Goal: Navigation & Orientation: Find specific page/section

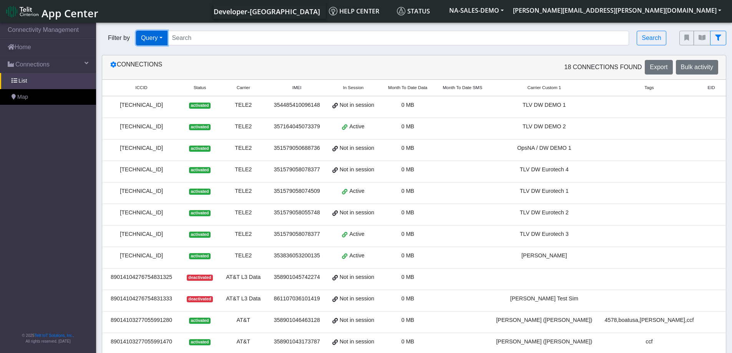
click at [164, 37] on button "Query" at bounding box center [151, 38] width 31 height 15
click at [43, 147] on nav "Connectivity Management Home Connections List Map © 2025 Telit IoT Solutions, I…" at bounding box center [48, 188] width 96 height 335
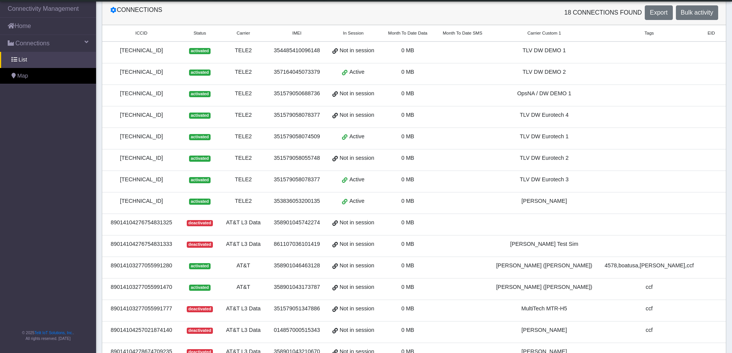
scroll to position [27, 0]
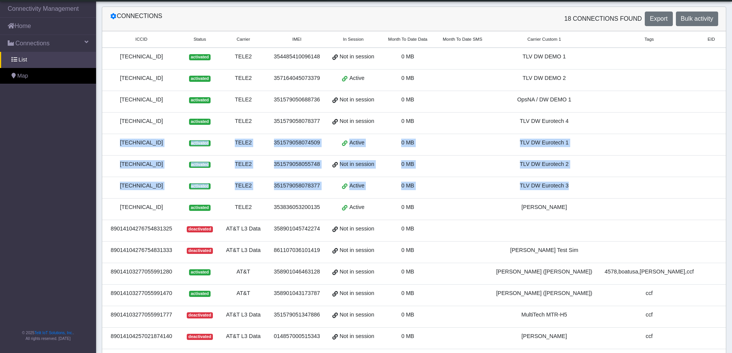
drag, startPoint x: 583, startPoint y: 120, endPoint x: 637, endPoint y: 172, distance: 75.2
click at [626, 184] on tbody "[TECHNICAL_ID] activated TELE2 354485410096148 Not in session 0 MB TLV DW DEMO …" at bounding box center [427, 241] width 650 height 387
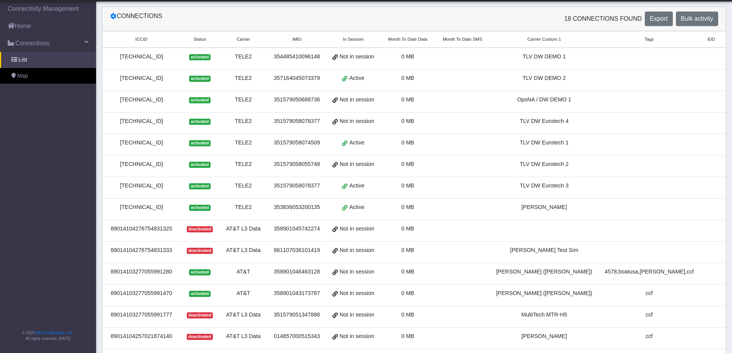
click at [593, 242] on td "[PERSON_NAME] Test Sim" at bounding box center [544, 253] width 108 height 22
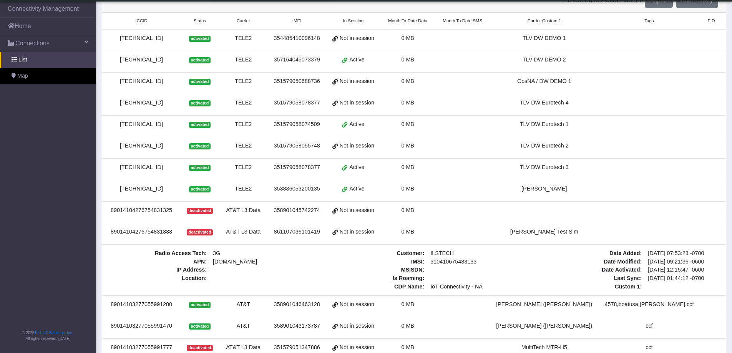
scroll to position [7, 0]
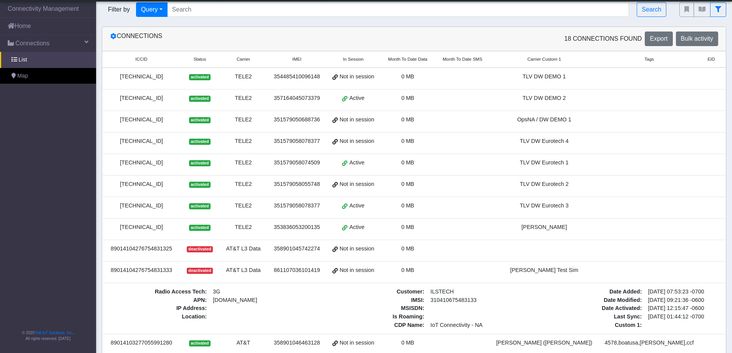
click at [727, 143] on link "Detail" at bounding box center [737, 143] width 21 height 12
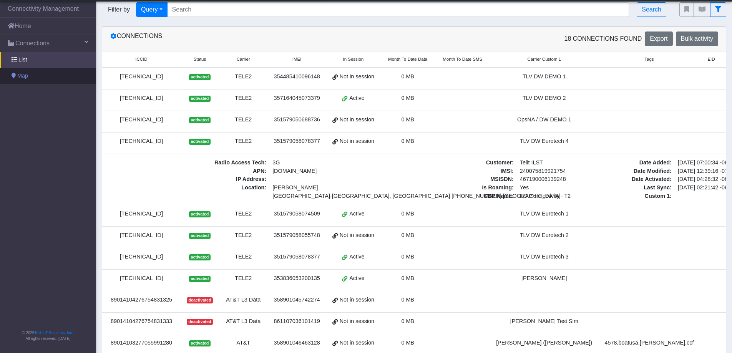
click at [13, 77] on span at bounding box center [14, 75] width 4 height 5
click at [24, 61] on span "List" at bounding box center [22, 60] width 8 height 8
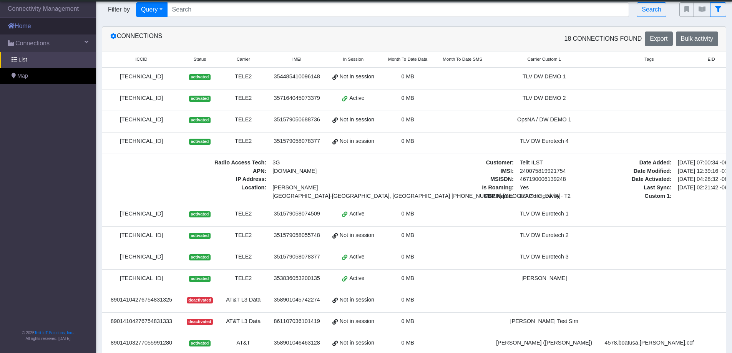
click at [40, 28] on link "Home" at bounding box center [48, 26] width 96 height 17
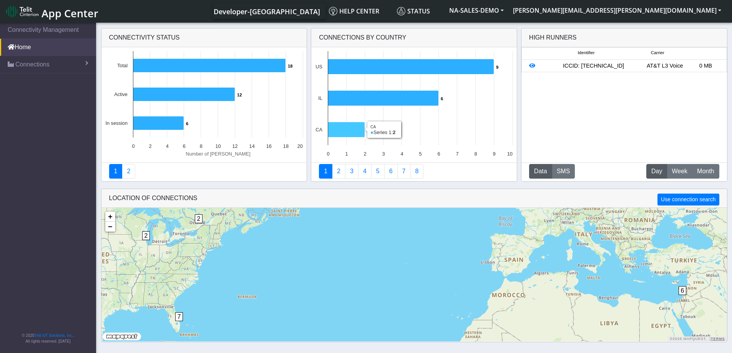
click at [353, 131] on icon at bounding box center [346, 129] width 37 height 15
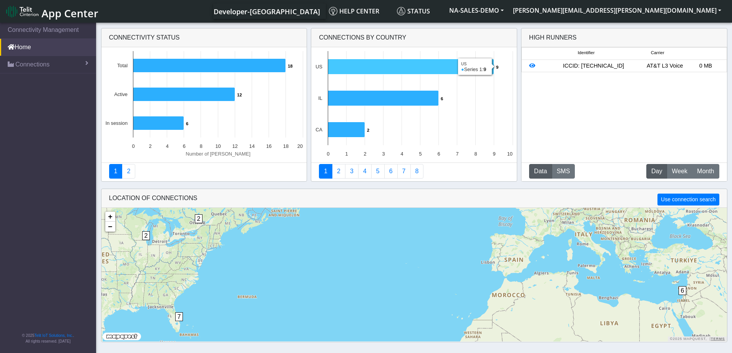
click at [361, 63] on icon at bounding box center [411, 66] width 166 height 15
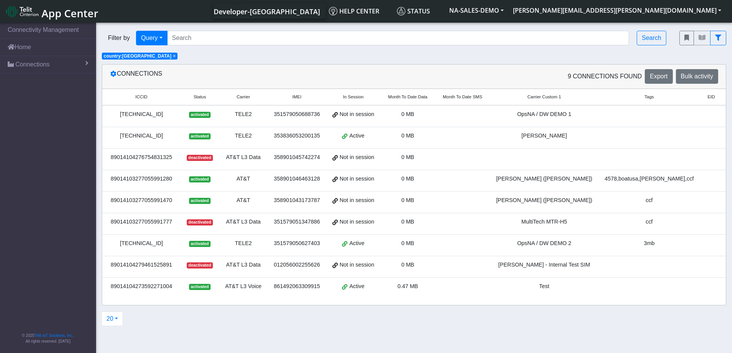
click at [141, 284] on div "89014104273592271004" at bounding box center [141, 286] width 69 height 8
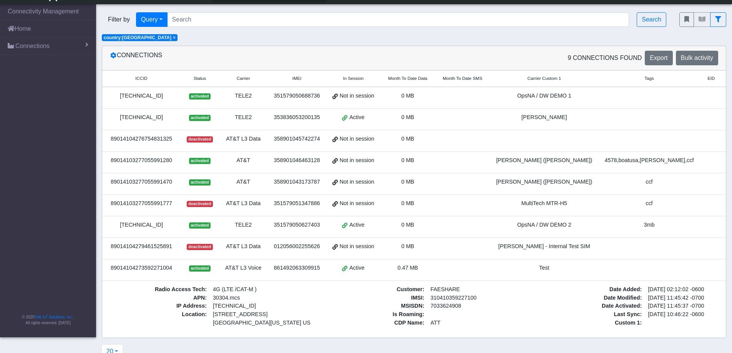
scroll to position [15, 0]
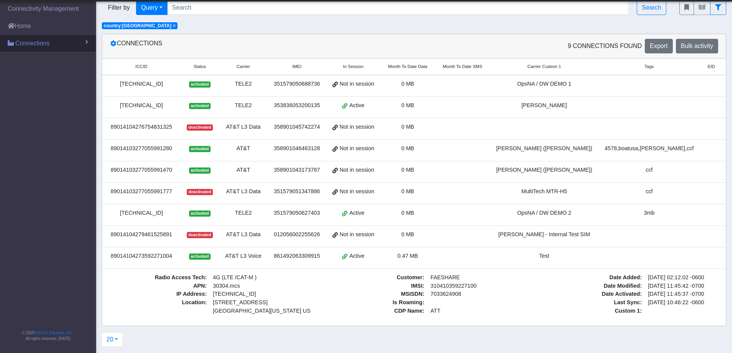
click at [30, 42] on span "Connections" at bounding box center [32, 43] width 34 height 9
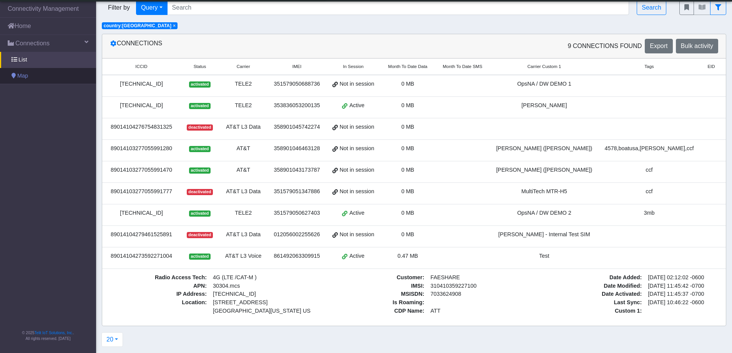
click at [31, 77] on link "Map" at bounding box center [48, 76] width 96 height 16
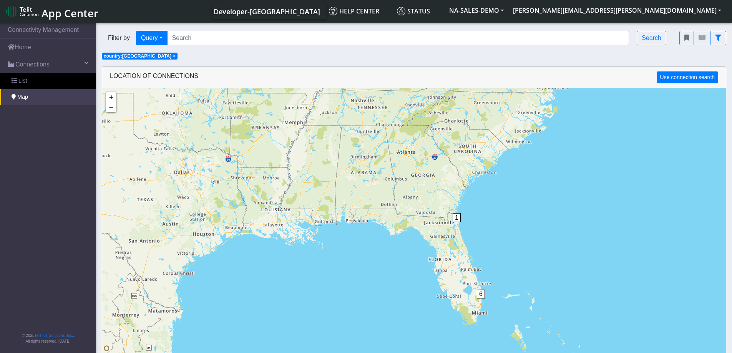
drag, startPoint x: 421, startPoint y: 283, endPoint x: 420, endPoint y: 151, distance: 131.4
click at [420, 151] on div "1 6 2 + − ©2025 MapQuest, | Terms" at bounding box center [413, 264] width 623 height 353
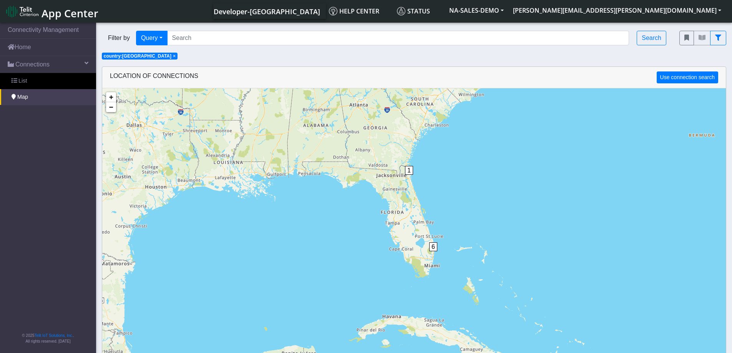
drag, startPoint x: 488, startPoint y: 271, endPoint x: 440, endPoint y: 223, distance: 67.9
click at [440, 223] on div "1 6 2 + − ©2025 MapQuest, | Terms" at bounding box center [413, 264] width 623 height 353
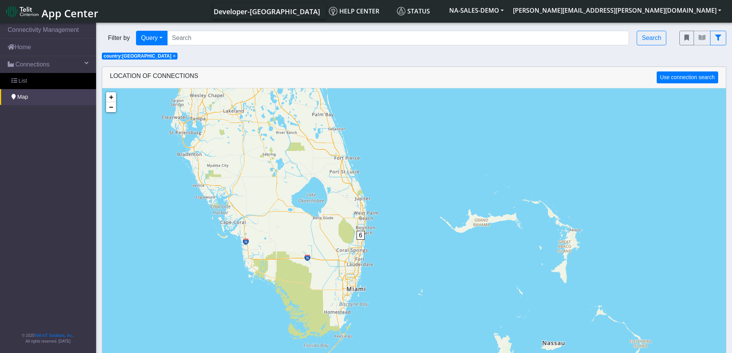
drag, startPoint x: 407, startPoint y: 295, endPoint x: 426, endPoint y: 214, distance: 83.6
click at [426, 214] on div "1 6 + − ©2025 MapQuest, | Terms" at bounding box center [413, 264] width 623 height 353
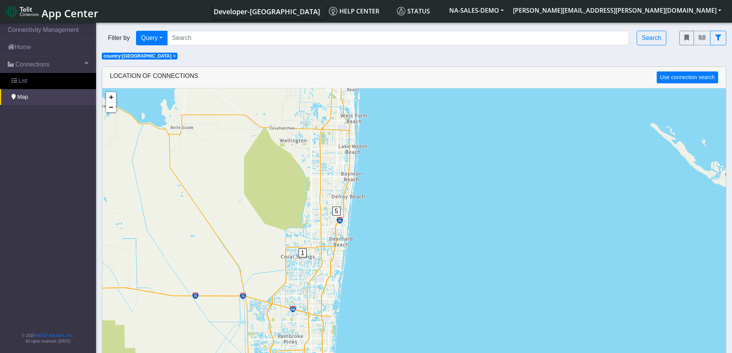
drag, startPoint x: 341, startPoint y: 217, endPoint x: 391, endPoint y: 235, distance: 53.0
click at [391, 235] on div "1 5 + − ©2025 MapQuest, | Terms" at bounding box center [413, 264] width 623 height 353
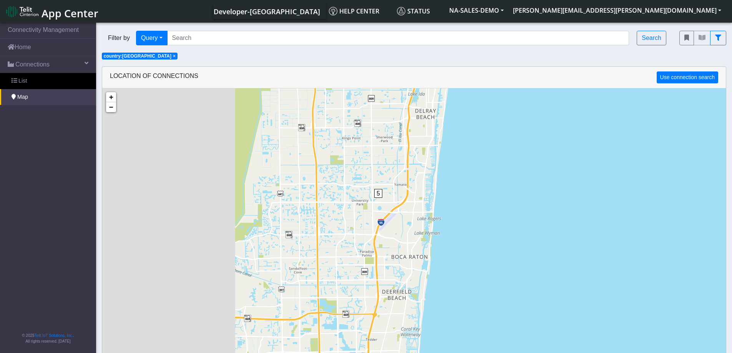
drag, startPoint x: 303, startPoint y: 230, endPoint x: 485, endPoint y: 253, distance: 183.8
click at [485, 253] on div "1 5 + − ©2025 MapQuest, | Terms" at bounding box center [413, 264] width 623 height 353
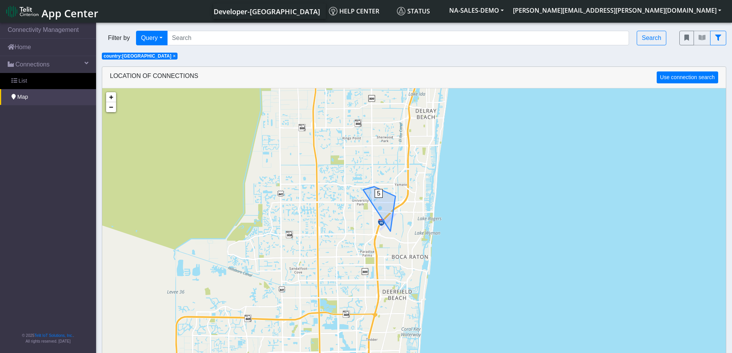
click at [380, 193] on span "5" at bounding box center [378, 193] width 8 height 9
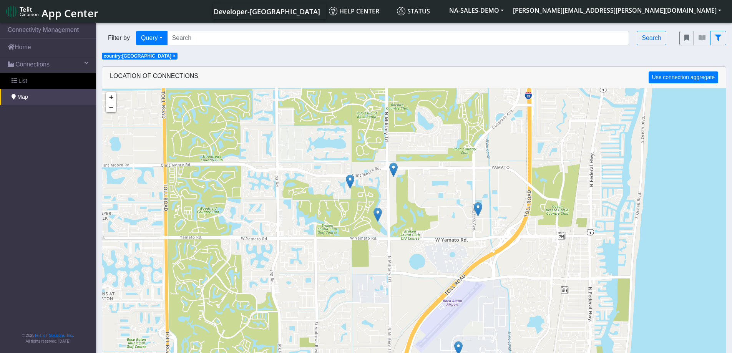
click at [350, 181] on img at bounding box center [350, 181] width 8 height 15
click at [343, 174] on link "Click here" at bounding box center [338, 173] width 20 height 5
click at [338, 173] on link "Click here" at bounding box center [338, 173] width 20 height 5
click at [378, 213] on img at bounding box center [377, 214] width 8 height 15
click at [370, 205] on link "Click here" at bounding box center [366, 206] width 20 height 5
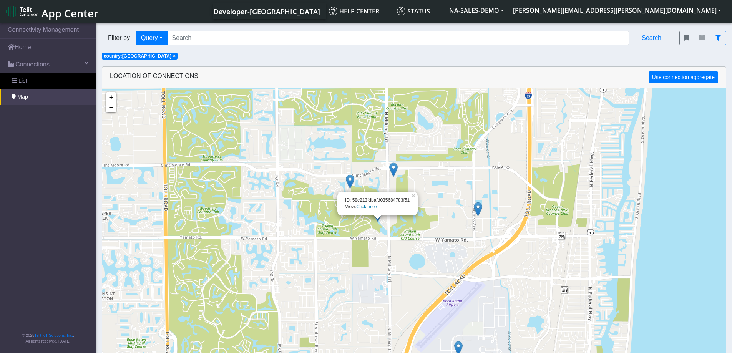
click at [370, 205] on link "Click here" at bounding box center [366, 206] width 20 height 5
click at [478, 210] on img at bounding box center [478, 209] width 8 height 15
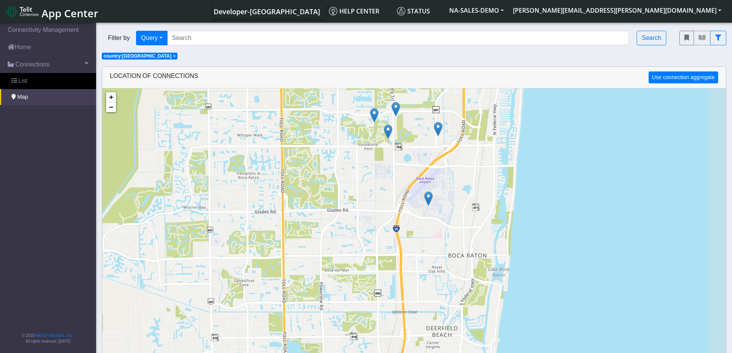
drag, startPoint x: 496, startPoint y: 271, endPoint x: 477, endPoint y: 256, distance: 24.9
click at [477, 256] on div "+ − ©2025 MapQuest, | Terms" at bounding box center [413, 264] width 623 height 353
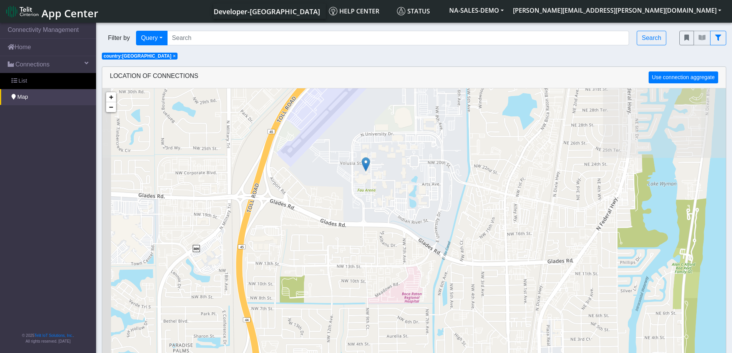
drag, startPoint x: 399, startPoint y: 165, endPoint x: 464, endPoint y: 283, distance: 134.4
click at [464, 283] on div "+ − ©2025 MapQuest, | Terms" at bounding box center [413, 264] width 623 height 353
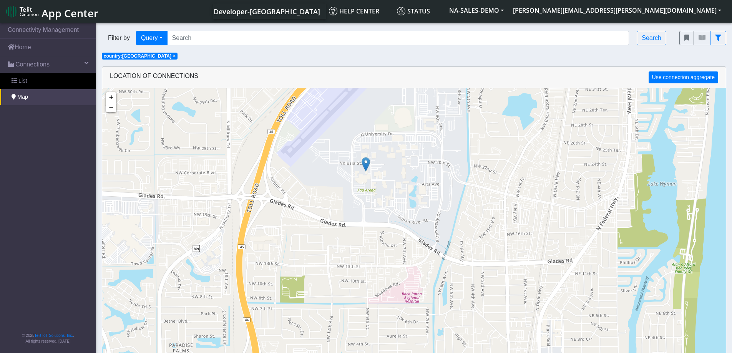
click at [367, 164] on img at bounding box center [365, 164] width 8 height 15
click at [359, 155] on link "Click here" at bounding box center [353, 156] width 20 height 5
click at [405, 144] on link "×" at bounding box center [404, 143] width 7 height 5
click at [682, 78] on button "Use connection aggregate" at bounding box center [683, 77] width 70 height 12
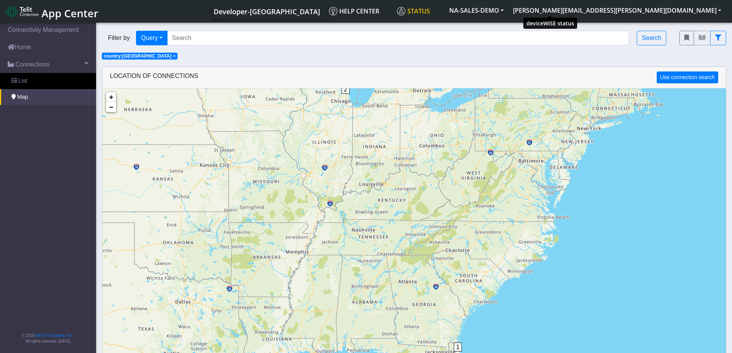
click at [430, 13] on span "Status" at bounding box center [413, 11] width 33 height 8
click at [717, 10] on button "[PERSON_NAME][EMAIL_ADDRESS][PERSON_NAME][DOMAIN_NAME]" at bounding box center [616, 10] width 217 height 14
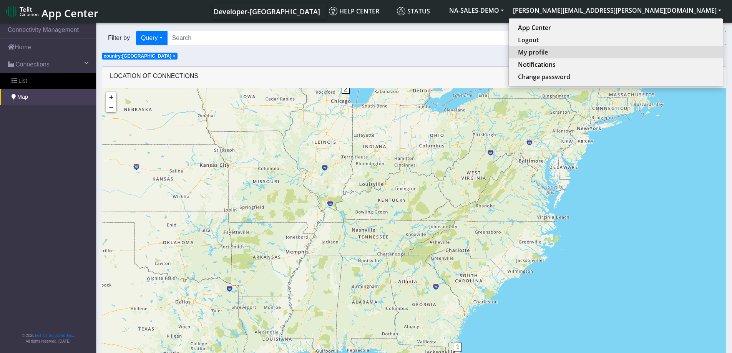
click at [682, 50] on button "My profile" at bounding box center [615, 52] width 214 height 12
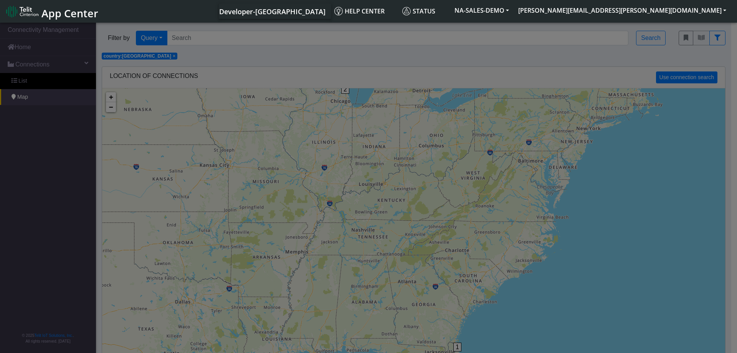
select select "en_US"
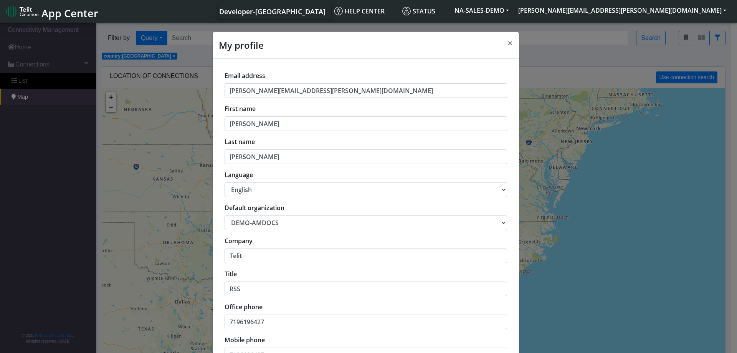
scroll to position [3, 0]
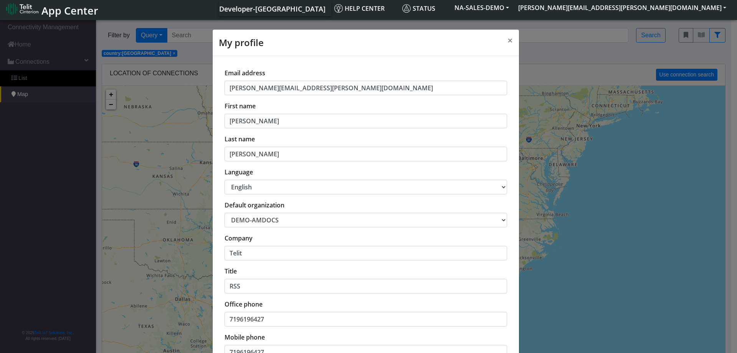
click at [500, 221] on select "NA-SALES-DEMO DEMO-AMDOCS" at bounding box center [366, 220] width 283 height 15
click at [350, 39] on div "My profile ×" at bounding box center [366, 43] width 306 height 26
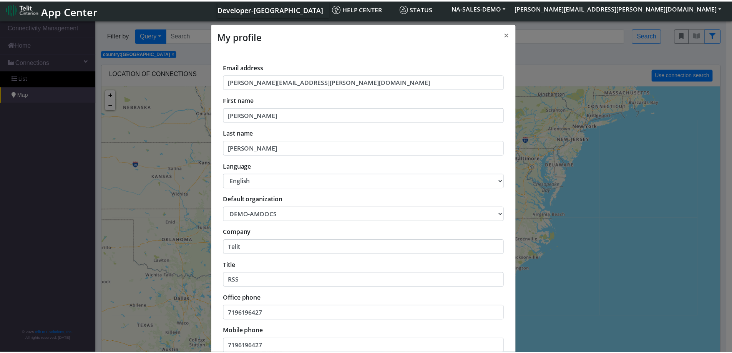
scroll to position [0, 0]
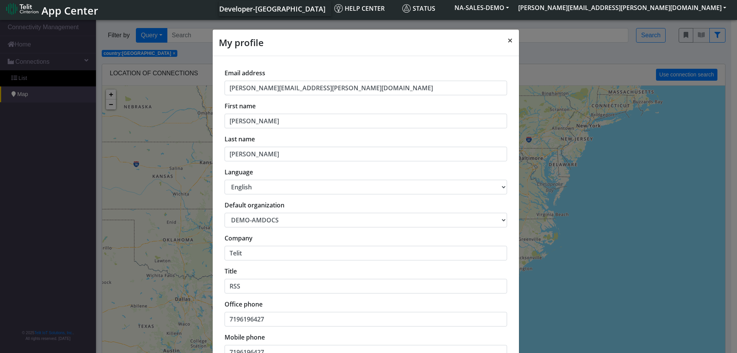
click at [508, 37] on span "×" at bounding box center [510, 40] width 5 height 13
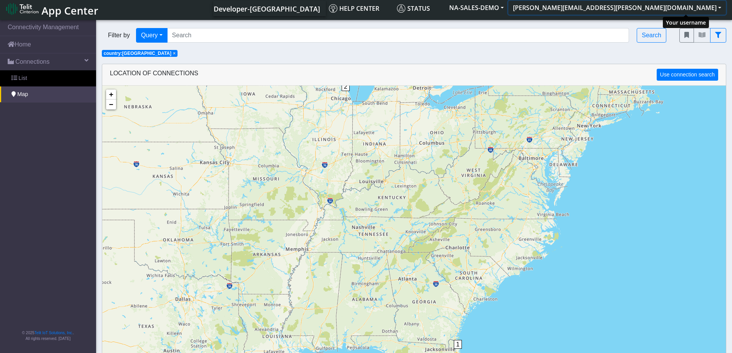
click at [723, 10] on button "[PERSON_NAME][EMAIL_ADDRESS][PERSON_NAME][DOMAIN_NAME]" at bounding box center [616, 8] width 217 height 14
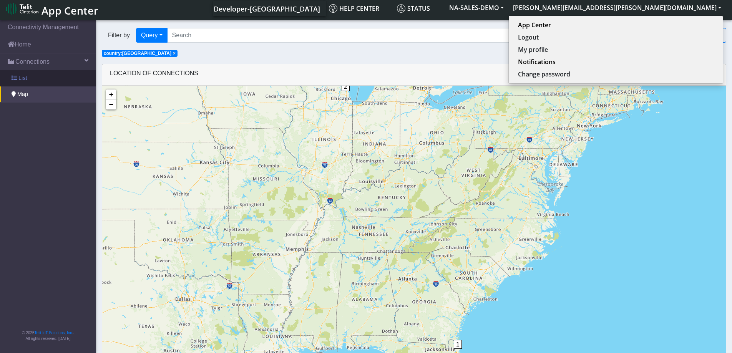
click at [20, 78] on span "List" at bounding box center [22, 78] width 8 height 8
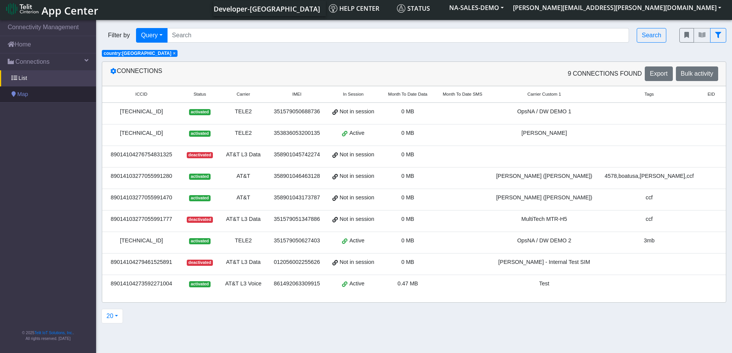
click at [24, 95] on span "Map" at bounding box center [22, 94] width 11 height 8
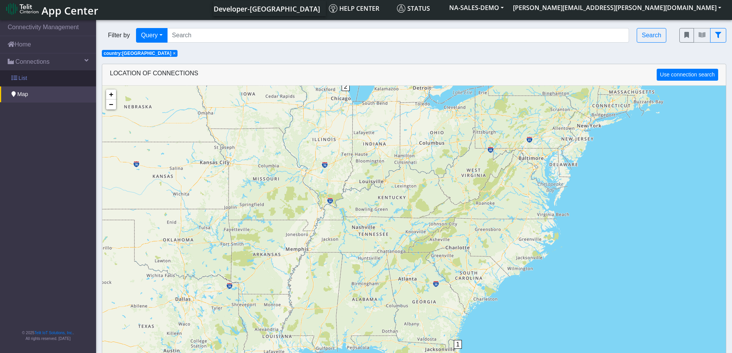
click at [22, 77] on span "List" at bounding box center [22, 78] width 8 height 8
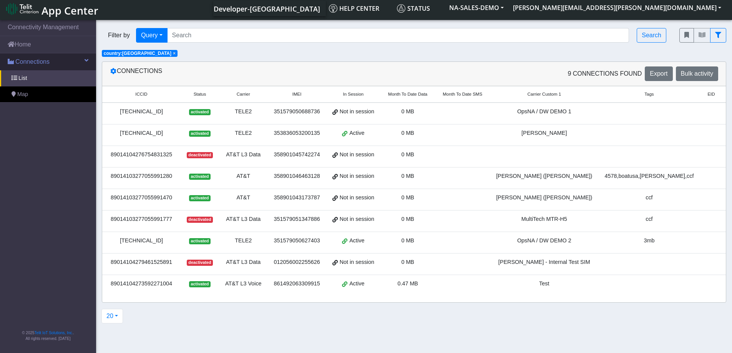
click at [75, 60] on link "Connections" at bounding box center [48, 61] width 96 height 17
click at [23, 76] on span "List" at bounding box center [22, 78] width 8 height 8
